Goal: Task Accomplishment & Management: Use online tool/utility

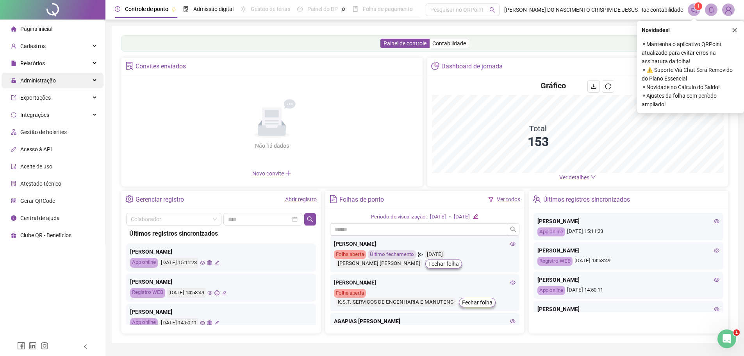
click at [40, 77] on span "Administração" at bounding box center [38, 80] width 36 height 6
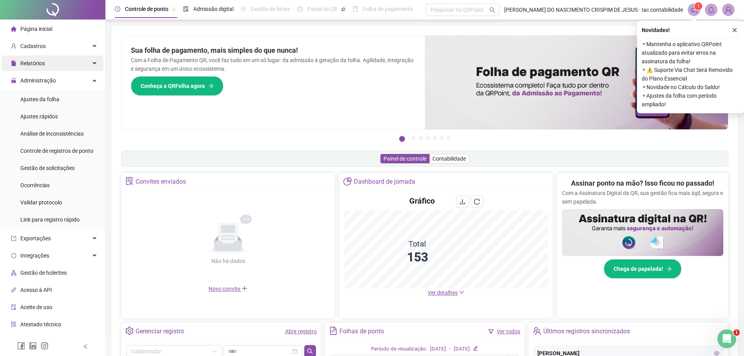
click at [55, 66] on div "Relatórios" at bounding box center [53, 63] width 102 height 16
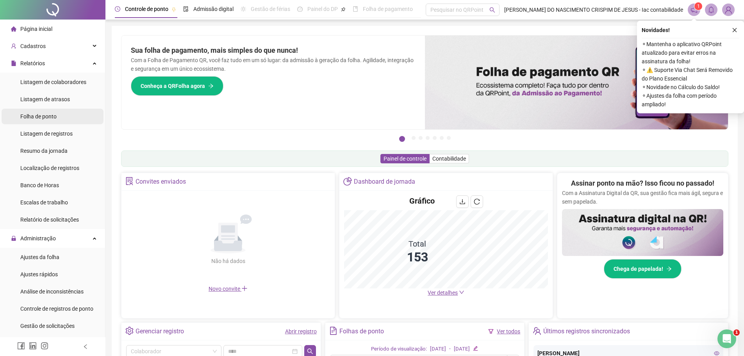
click at [48, 117] on span "Folha de ponto" at bounding box center [38, 116] width 36 height 6
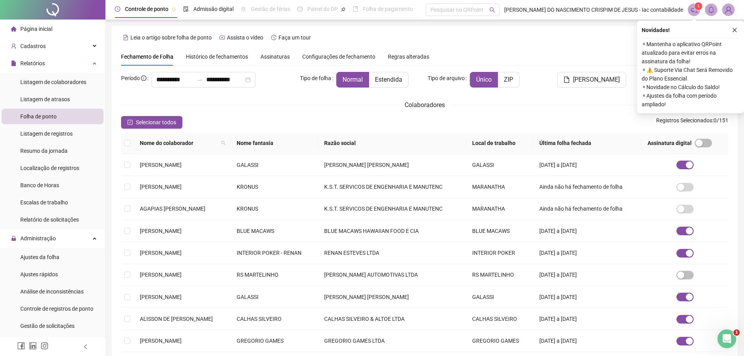
click at [274, 142] on th "Nome fantasia" at bounding box center [275, 142] width 88 height 21
click at [318, 142] on th "Nome fantasia" at bounding box center [275, 142] width 88 height 21
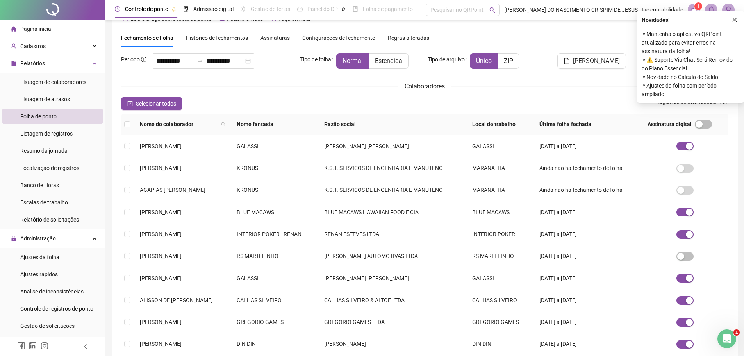
scroll to position [9, 0]
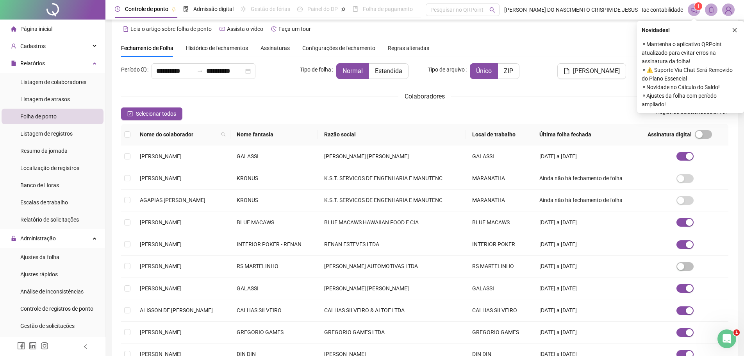
click at [292, 133] on th "Nome fantasia" at bounding box center [275, 134] width 88 height 21
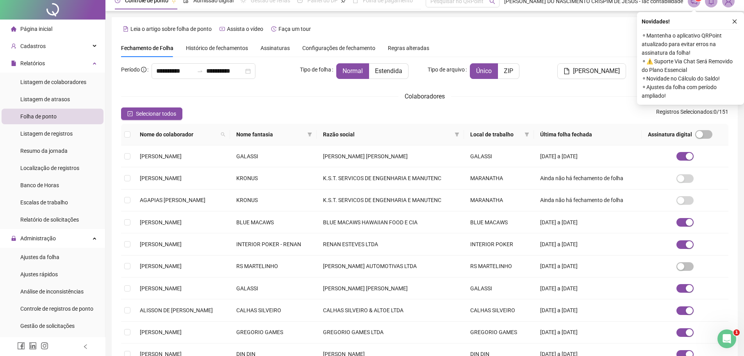
scroll to position [0, 0]
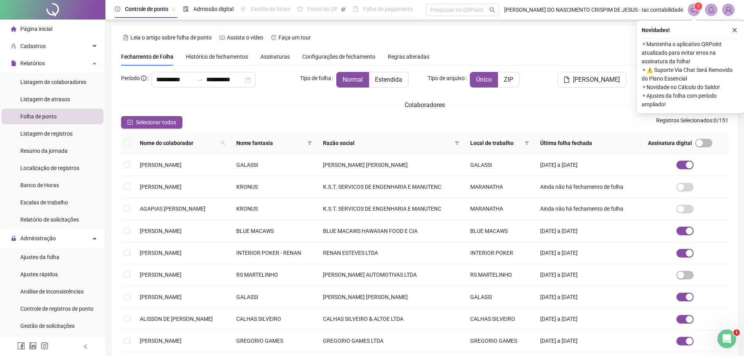
click at [291, 142] on span "Nome fantasia" at bounding box center [270, 143] width 68 height 9
click at [312, 141] on icon "filter" at bounding box center [310, 143] width 5 height 5
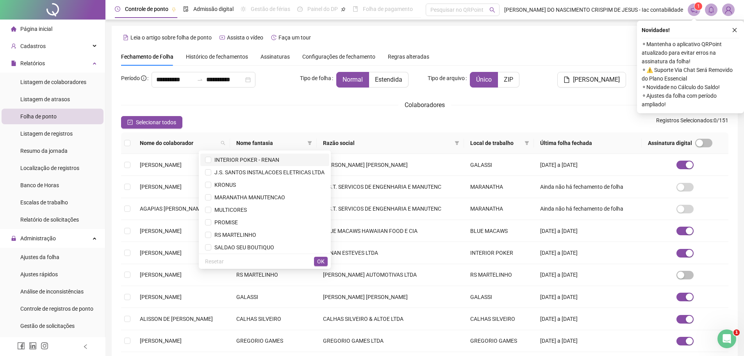
scroll to position [250, 0]
click at [239, 193] on span "RS MARTELINHO" at bounding box center [233, 196] width 45 height 6
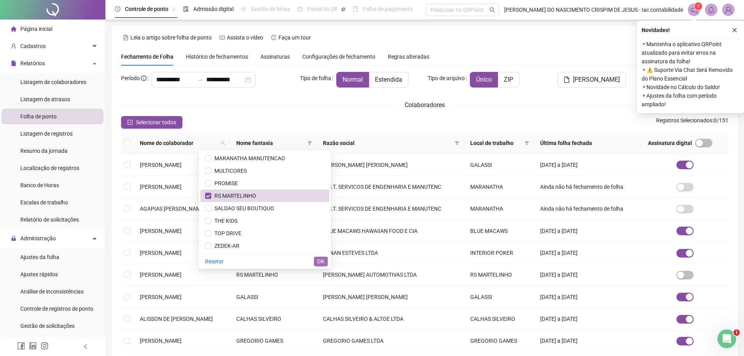
click at [321, 262] on span "OK" at bounding box center [320, 261] width 7 height 9
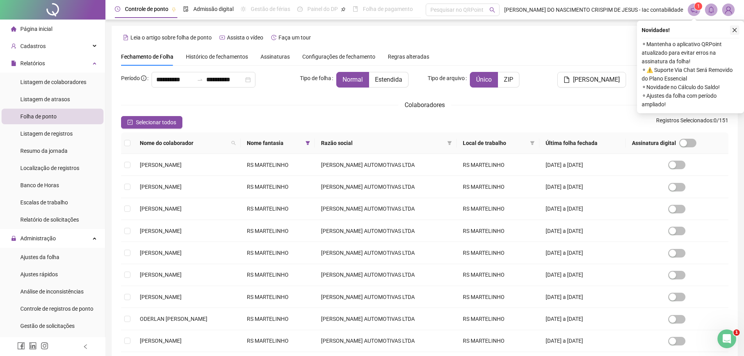
click at [736, 29] on icon "close" at bounding box center [734, 29] width 5 height 5
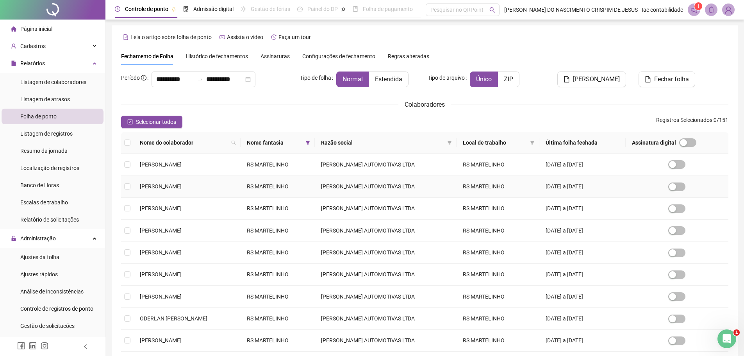
scroll to position [0, 0]
click at [601, 79] on span "[PERSON_NAME]" at bounding box center [596, 79] width 47 height 9
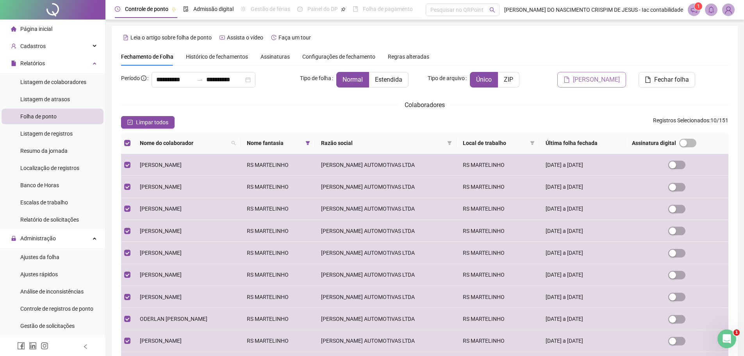
click at [592, 80] on span "[PERSON_NAME]" at bounding box center [596, 79] width 47 height 9
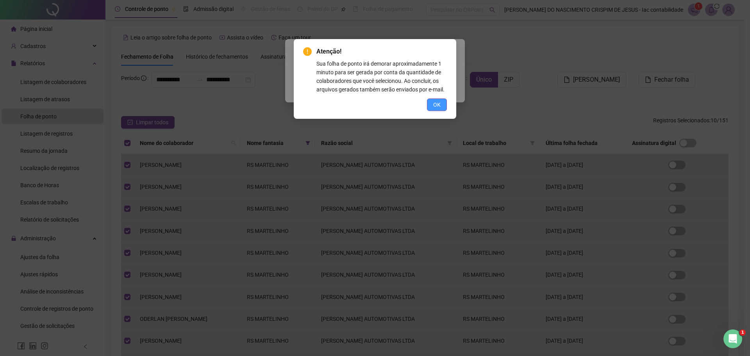
click at [439, 105] on span "OK" at bounding box center [436, 104] width 7 height 9
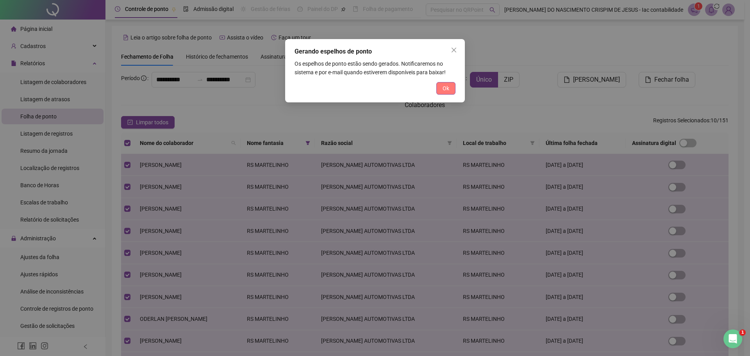
click at [446, 88] on span "Ok" at bounding box center [446, 88] width 7 height 9
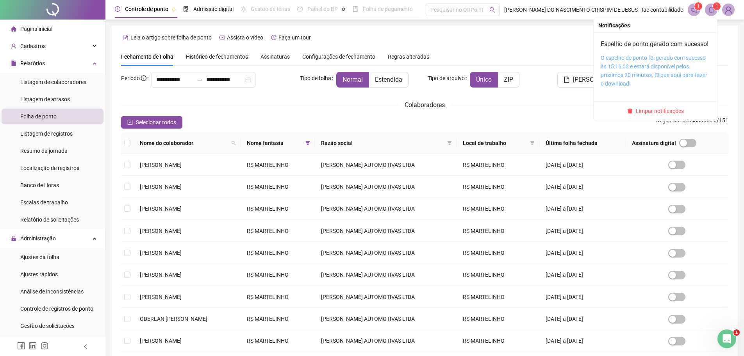
click at [684, 72] on link "O espelho de ponto foi gerado com sucesso às 15:16:03 e estará disponível pelos…" at bounding box center [654, 71] width 107 height 32
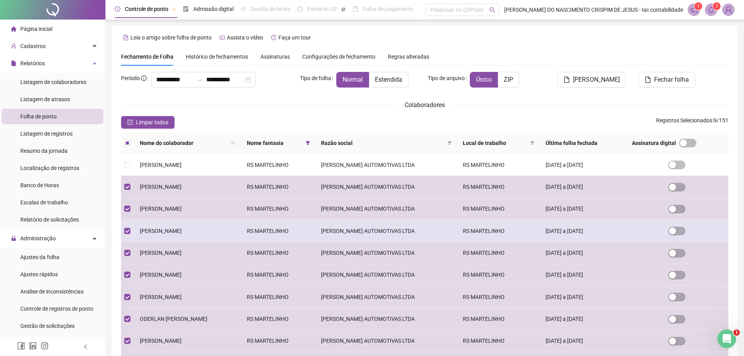
click at [182, 230] on span "[PERSON_NAME]" at bounding box center [161, 231] width 42 height 6
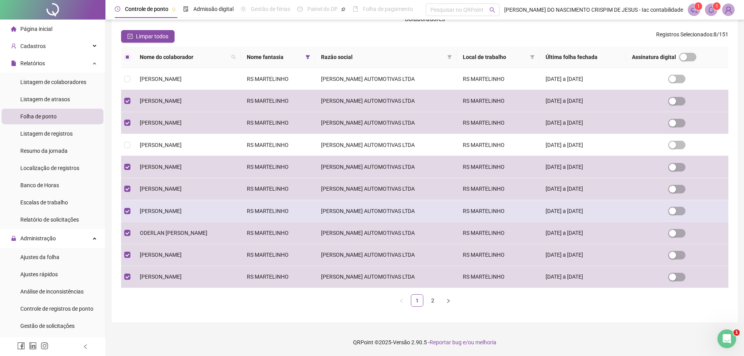
scroll to position [87, 0]
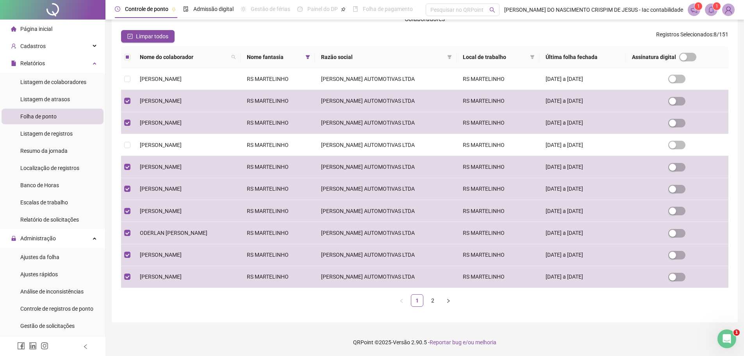
click at [455, 301] on ul "1 2" at bounding box center [425, 300] width 608 height 13
click at [437, 302] on link "2" at bounding box center [433, 301] width 12 height 12
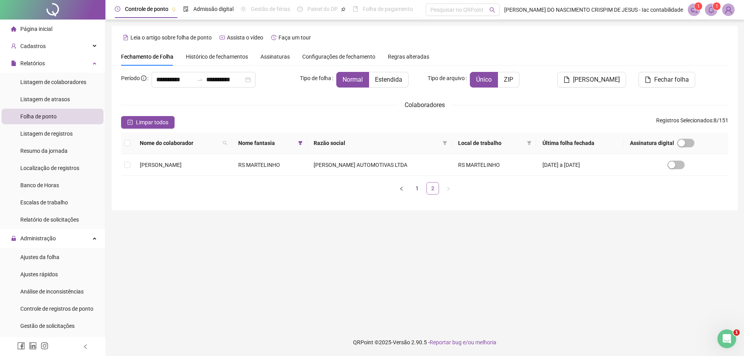
scroll to position [0, 0]
click at [408, 189] on button "button" at bounding box center [404, 188] width 13 height 13
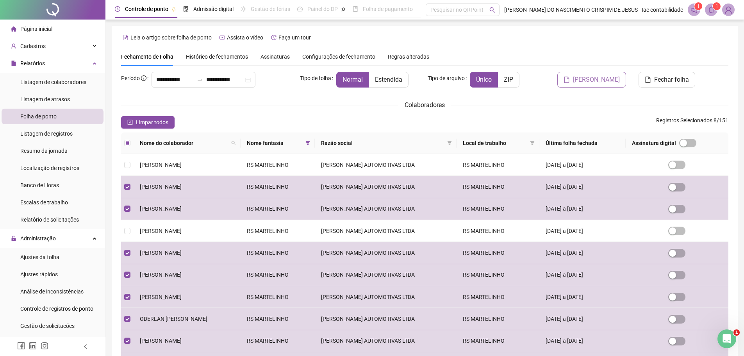
click at [611, 80] on span "[PERSON_NAME]" at bounding box center [596, 79] width 47 height 9
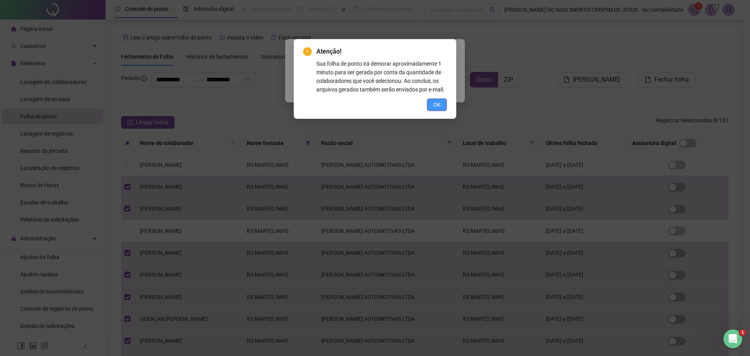
click at [440, 104] on span "OK" at bounding box center [436, 104] width 7 height 9
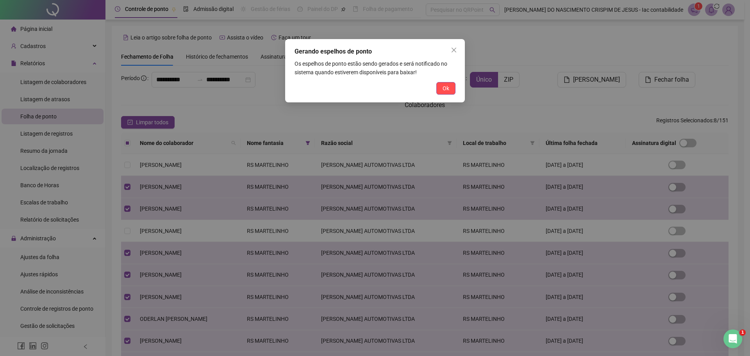
click at [442, 89] on button "Ok" at bounding box center [445, 88] width 19 height 13
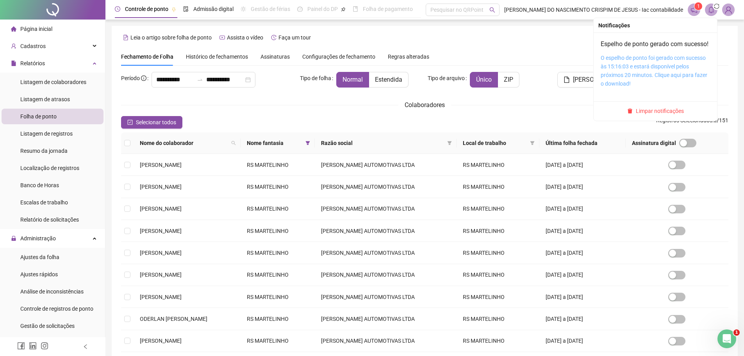
click at [642, 80] on link "O espelho de ponto foi gerado com sucesso às 15:16:03 e estará disponível pelos…" at bounding box center [654, 71] width 107 height 32
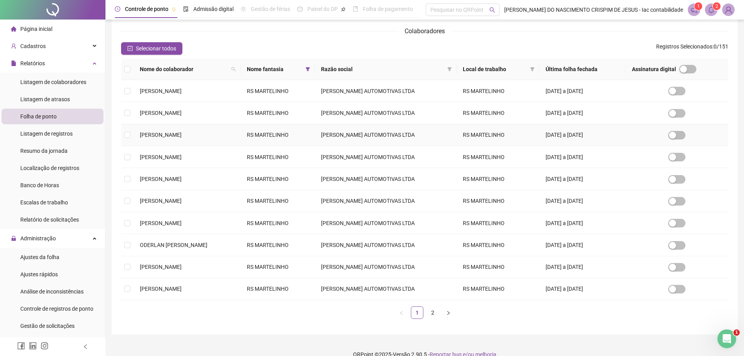
scroll to position [87, 0]
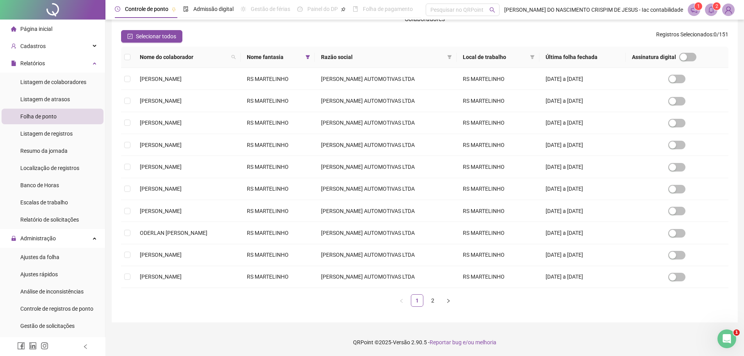
drag, startPoint x: 436, startPoint y: 297, endPoint x: 427, endPoint y: 296, distance: 8.7
click at [436, 297] on link "2" at bounding box center [433, 301] width 12 height 12
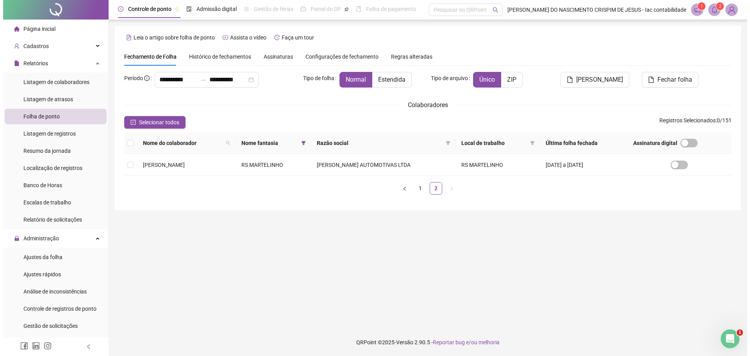
scroll to position [0, 0]
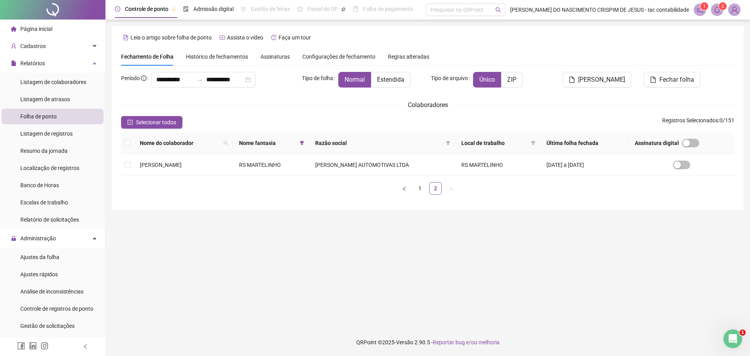
click at [176, 142] on span "Nome do colaborador" at bounding box center [180, 143] width 80 height 9
click at [123, 142] on th at bounding box center [127, 142] width 13 height 21
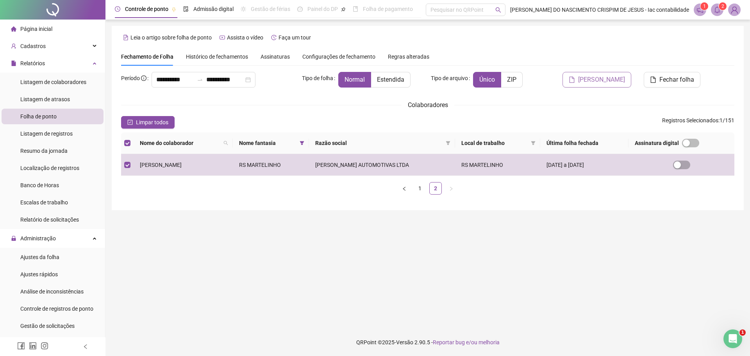
click at [619, 82] on span "[PERSON_NAME]" at bounding box center [601, 79] width 47 height 9
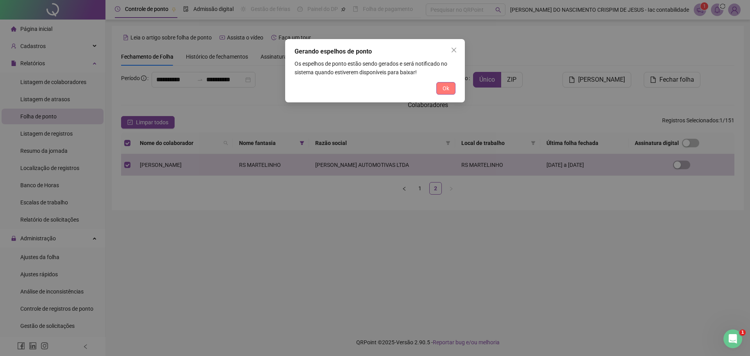
click at [454, 89] on button "Ok" at bounding box center [445, 88] width 19 height 13
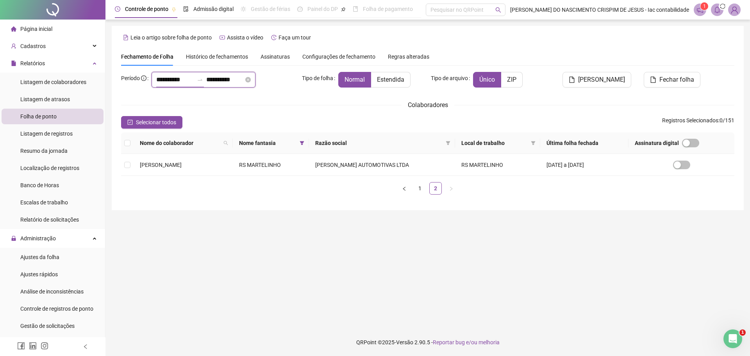
click at [185, 79] on input "**********" at bounding box center [175, 79] width 38 height 9
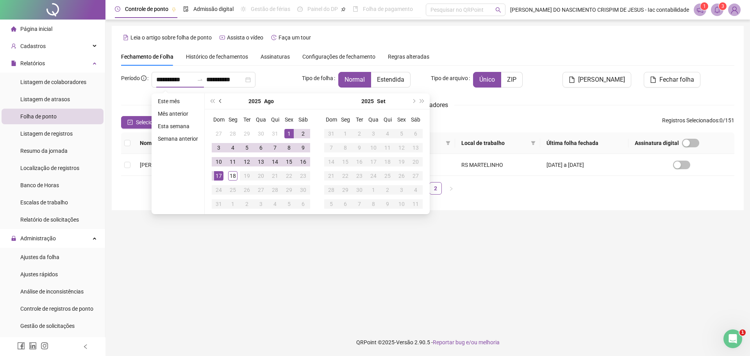
click at [221, 102] on button "prev-year" at bounding box center [220, 101] width 9 height 16
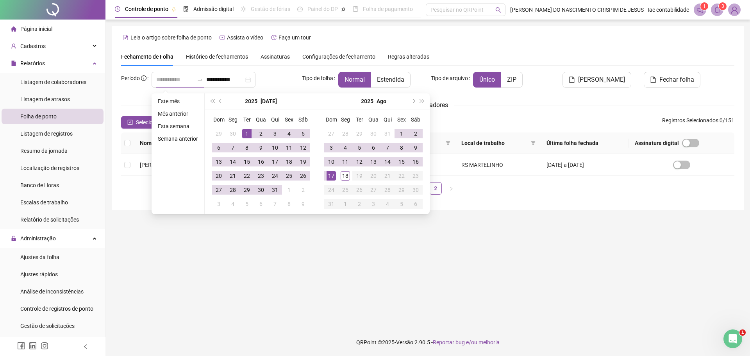
type input "**********"
click at [250, 133] on div "1" at bounding box center [246, 133] width 9 height 9
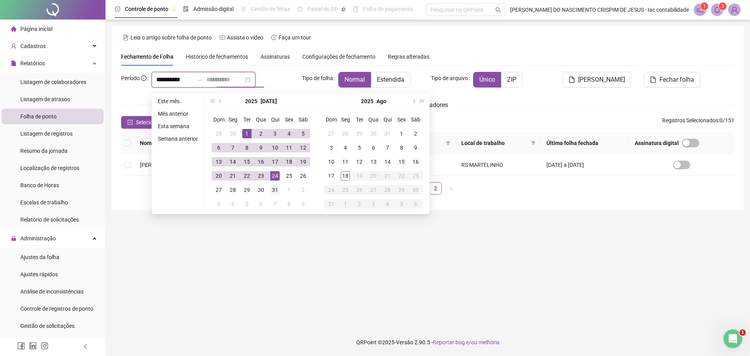
type input "**********"
click at [275, 191] on div "31" at bounding box center [274, 189] width 9 height 9
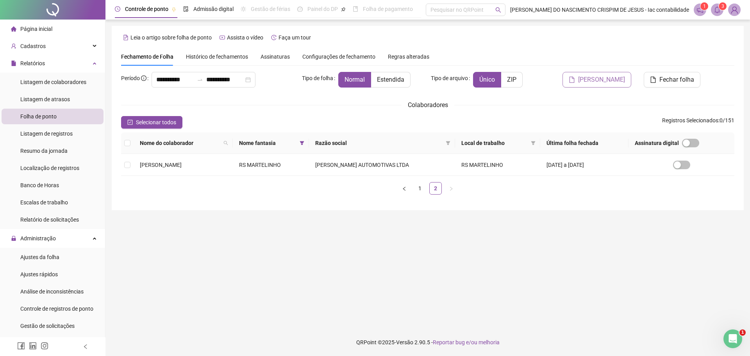
click at [622, 77] on span "[PERSON_NAME]" at bounding box center [601, 79] width 47 height 9
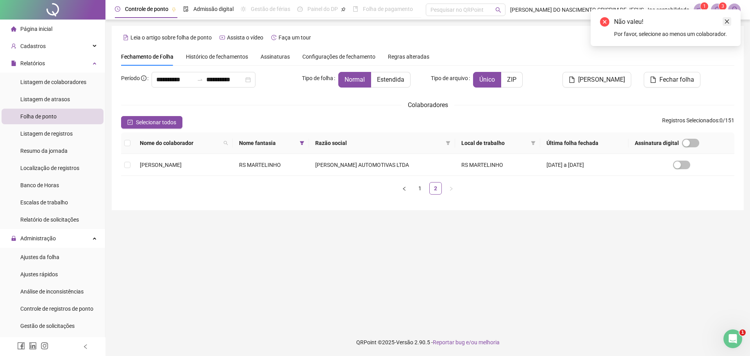
click at [728, 24] on link "Close" at bounding box center [727, 21] width 9 height 9
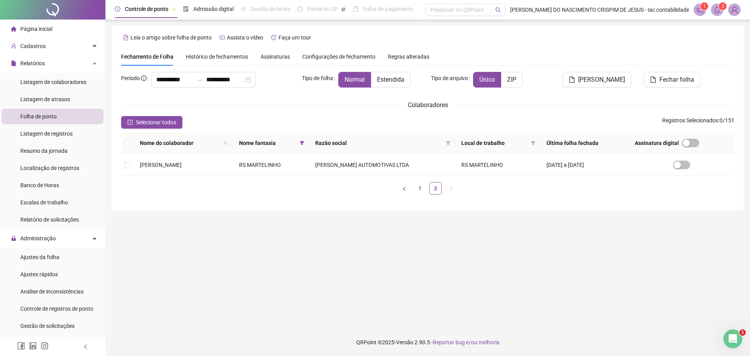
click at [177, 148] on th "Nome do colaborador" at bounding box center [183, 142] width 99 height 21
click at [179, 145] on span "Nome do colaborador" at bounding box center [180, 143] width 80 height 9
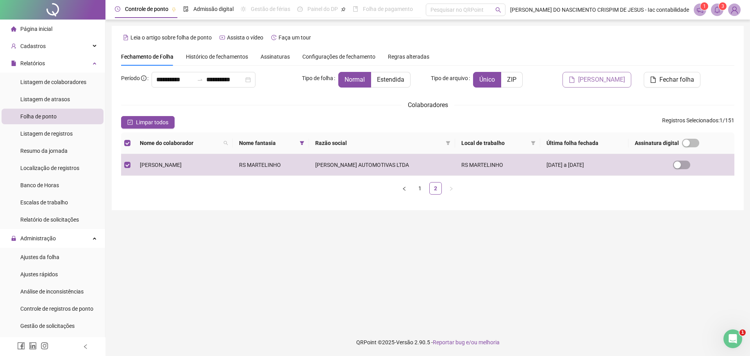
click at [592, 79] on span "[PERSON_NAME]" at bounding box center [601, 79] width 47 height 9
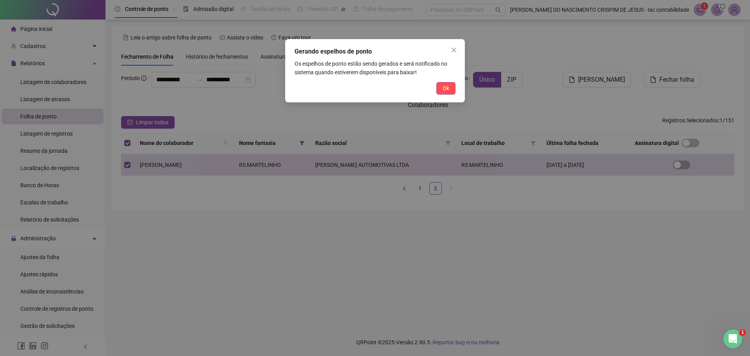
click at [457, 91] on div "Gerando espelhos de ponto Os espelhos de ponto estão sendo gerados e será notif…" at bounding box center [375, 70] width 180 height 63
click at [443, 91] on span "Ok" at bounding box center [446, 88] width 7 height 9
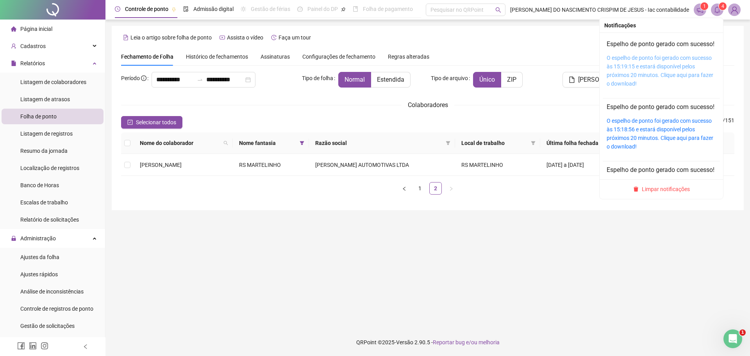
click at [674, 67] on link "O espelho de ponto foi gerado com sucesso às 15:19:15 e estará disponível pelos…" at bounding box center [660, 71] width 107 height 32
